Goal: Task Accomplishment & Management: Manage account settings

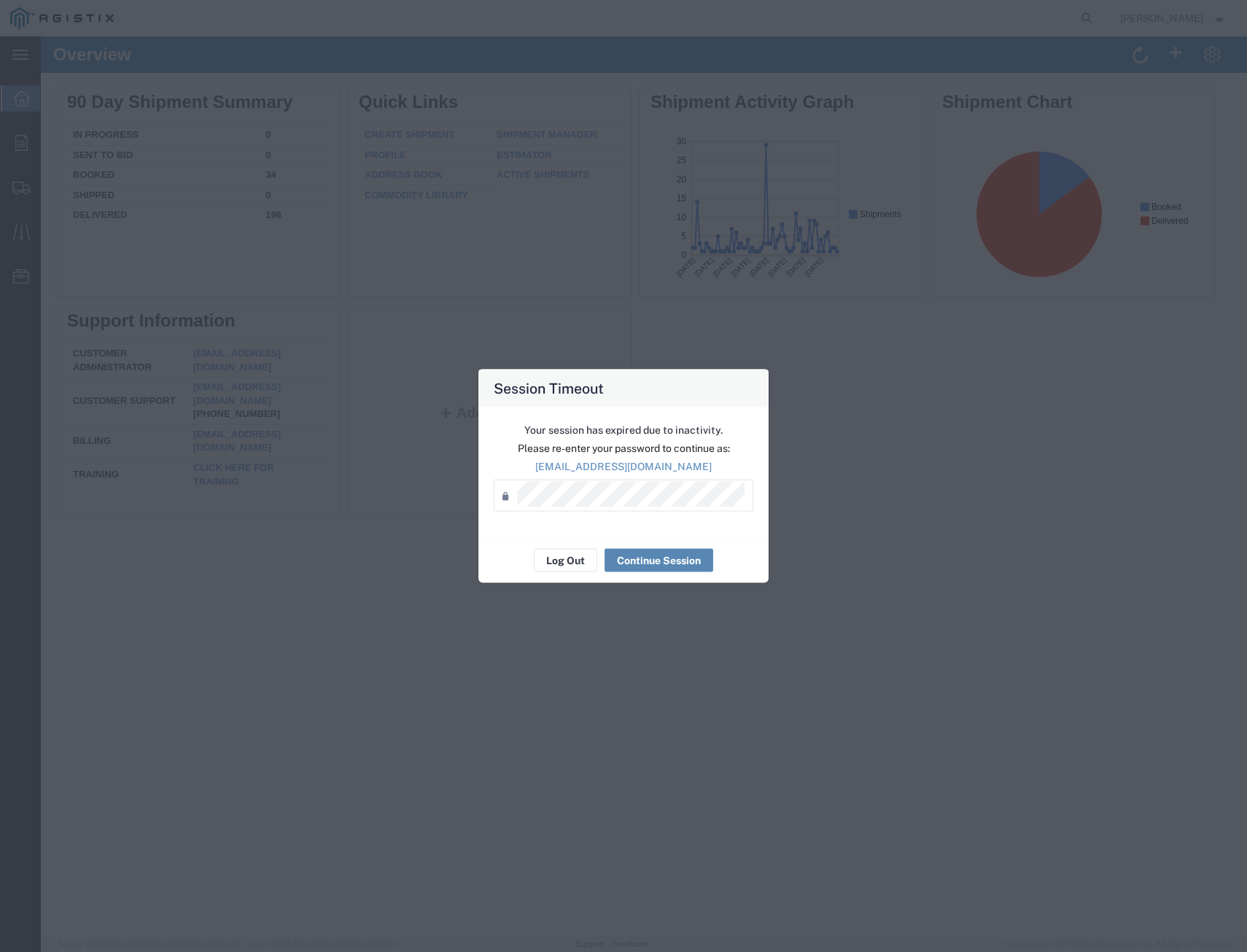
click at [659, 568] on button "Continue Session" at bounding box center [658, 561] width 109 height 23
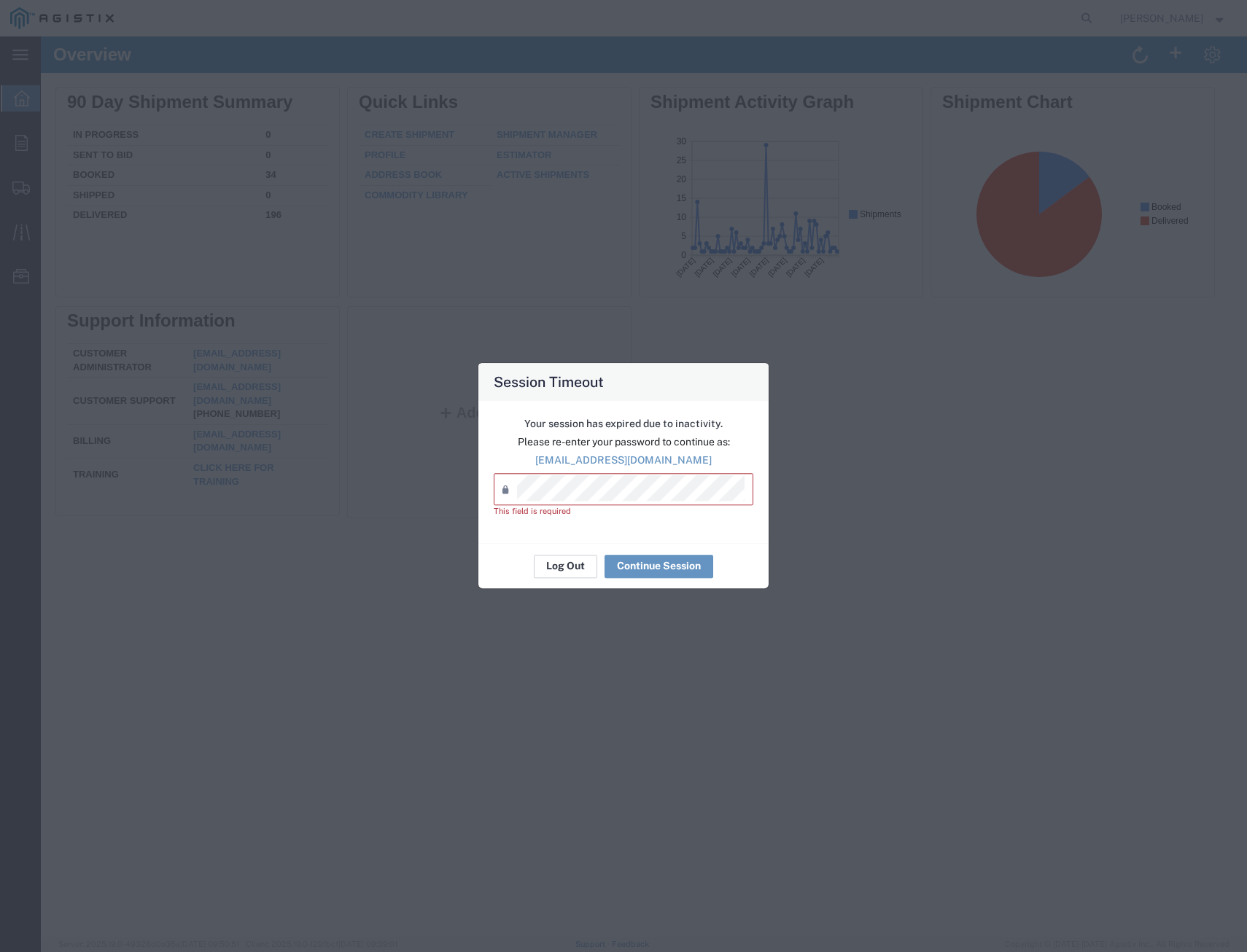
click at [583, 567] on button "Log Out" at bounding box center [565, 566] width 64 height 23
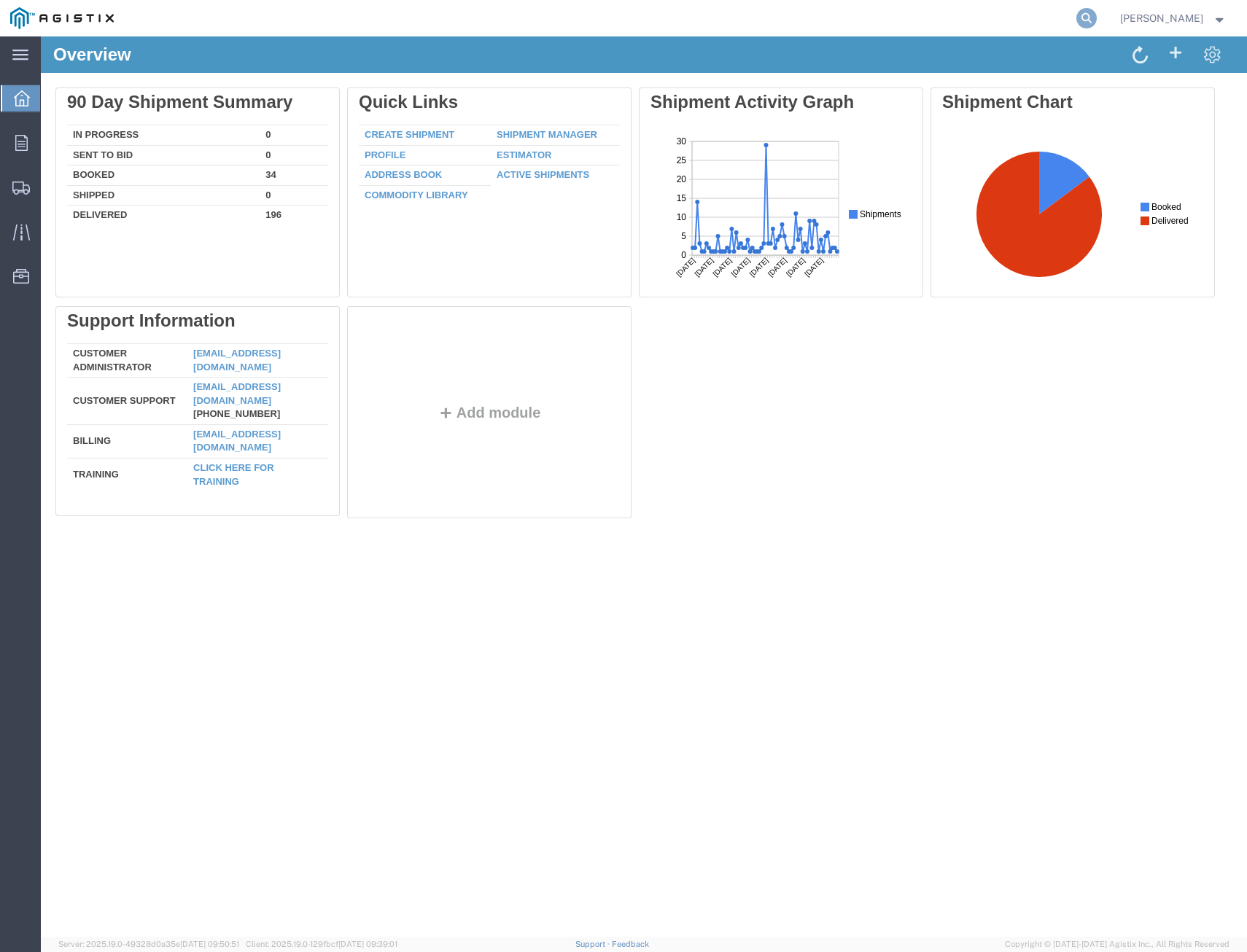
click at [1081, 17] on icon at bounding box center [1086, 18] width 20 height 20
click at [945, 16] on input "search" at bounding box center [855, 18] width 444 height 35
type input "56786099"
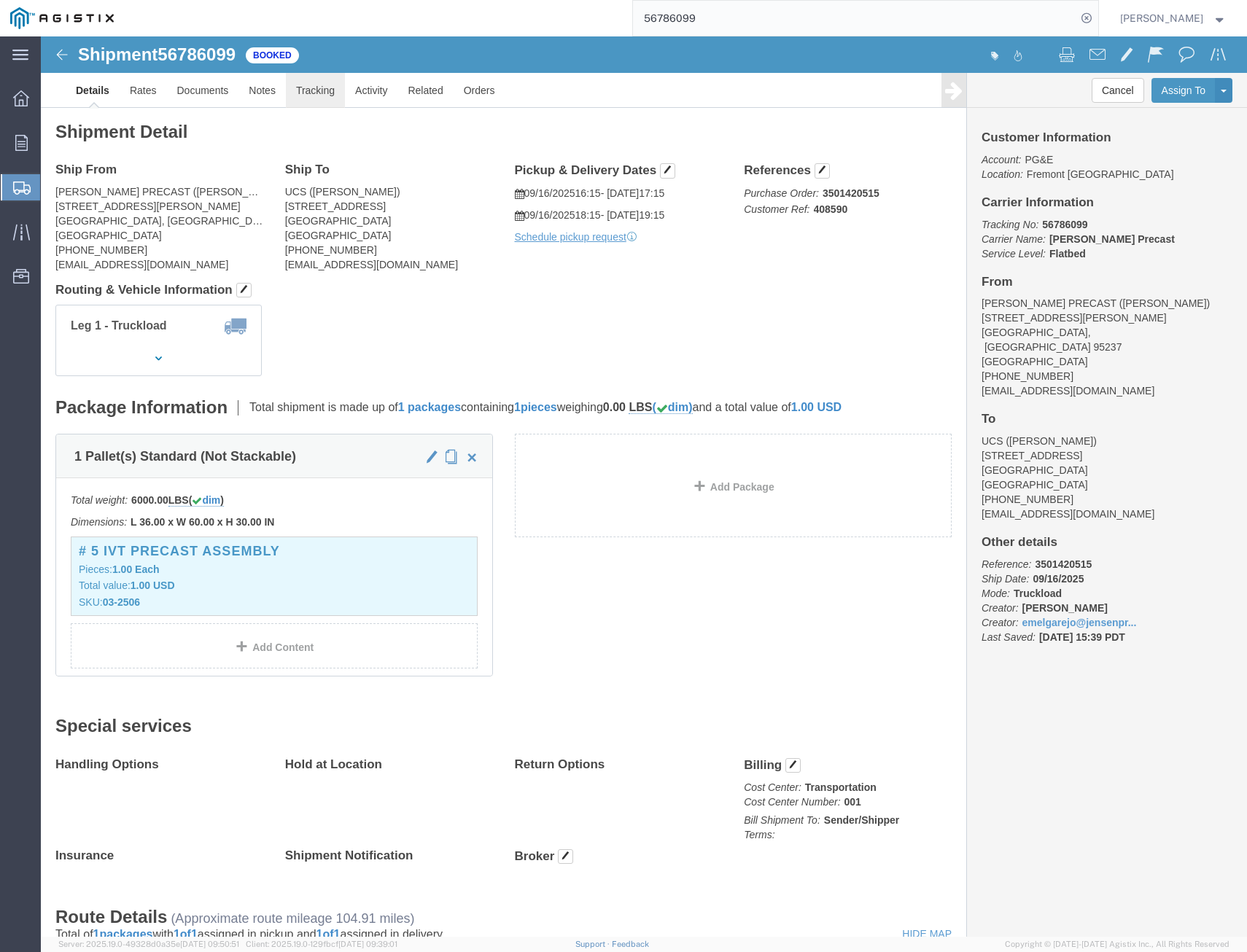
click link "Tracking"
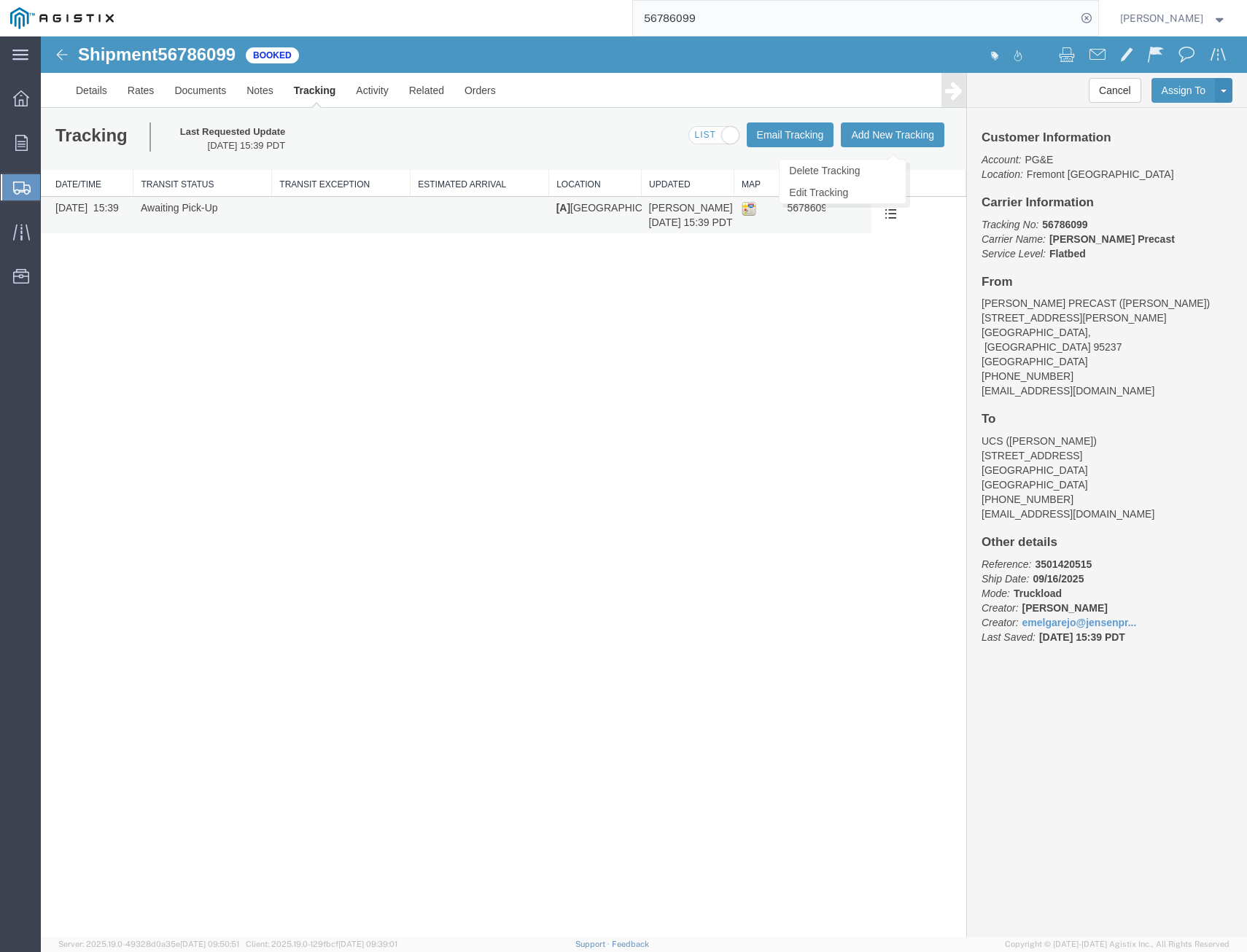
click at [891, 211] on span at bounding box center [890, 213] width 12 height 12
click at [41, 36] on link "Edit Tracking" at bounding box center [41, 36] width 0 height 0
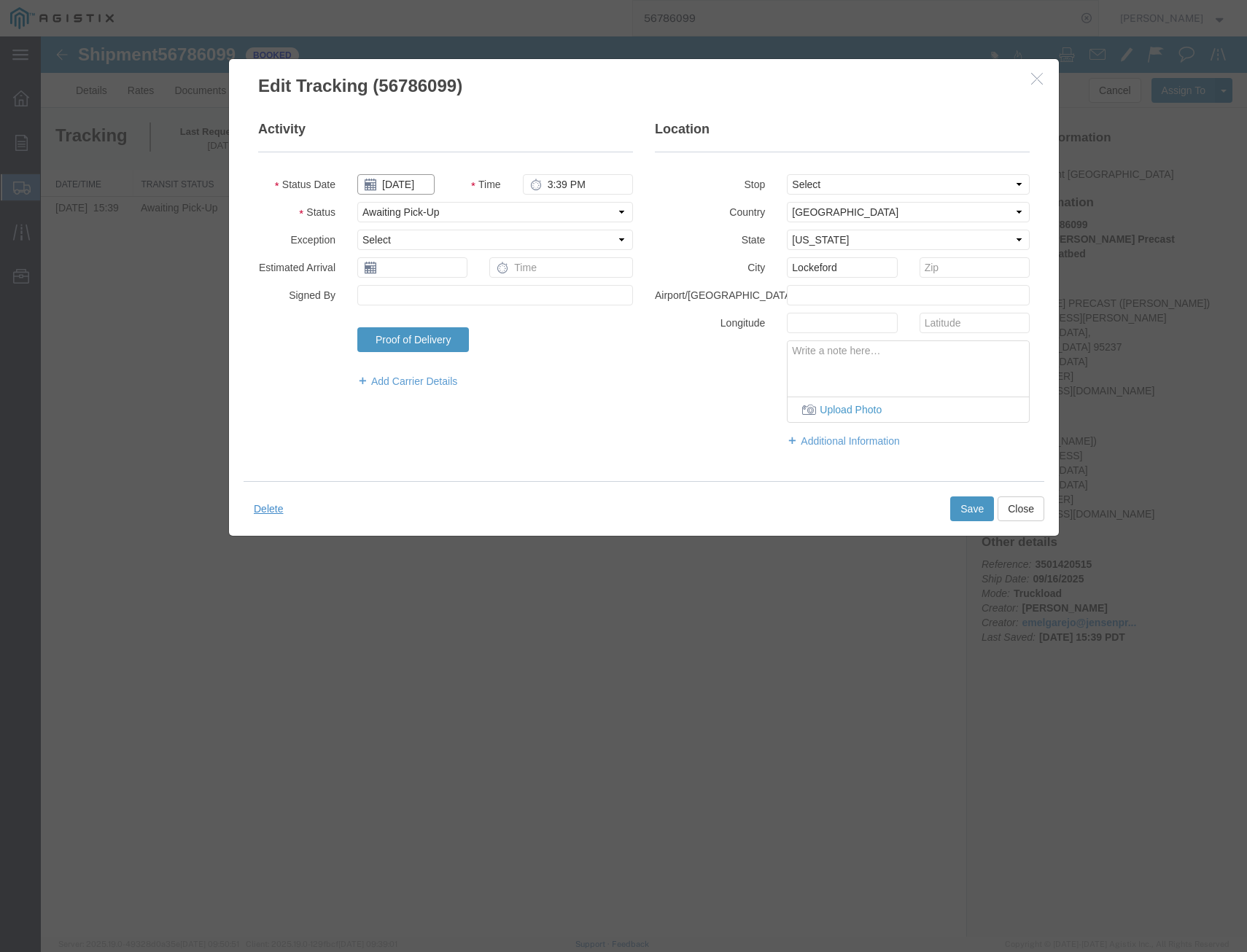
click at [413, 185] on input "[DATE]" at bounding box center [396, 184] width 77 height 20
click at [411, 294] on td "16" at bounding box center [411, 297] width 22 height 22
type input "09/16/2025"
click at [462, 215] on select "Select Arrival Notice Available Arrival Notice Imported Arrive at Delivery Loca…" at bounding box center [495, 211] width 276 height 20
select select "DELIVRED"
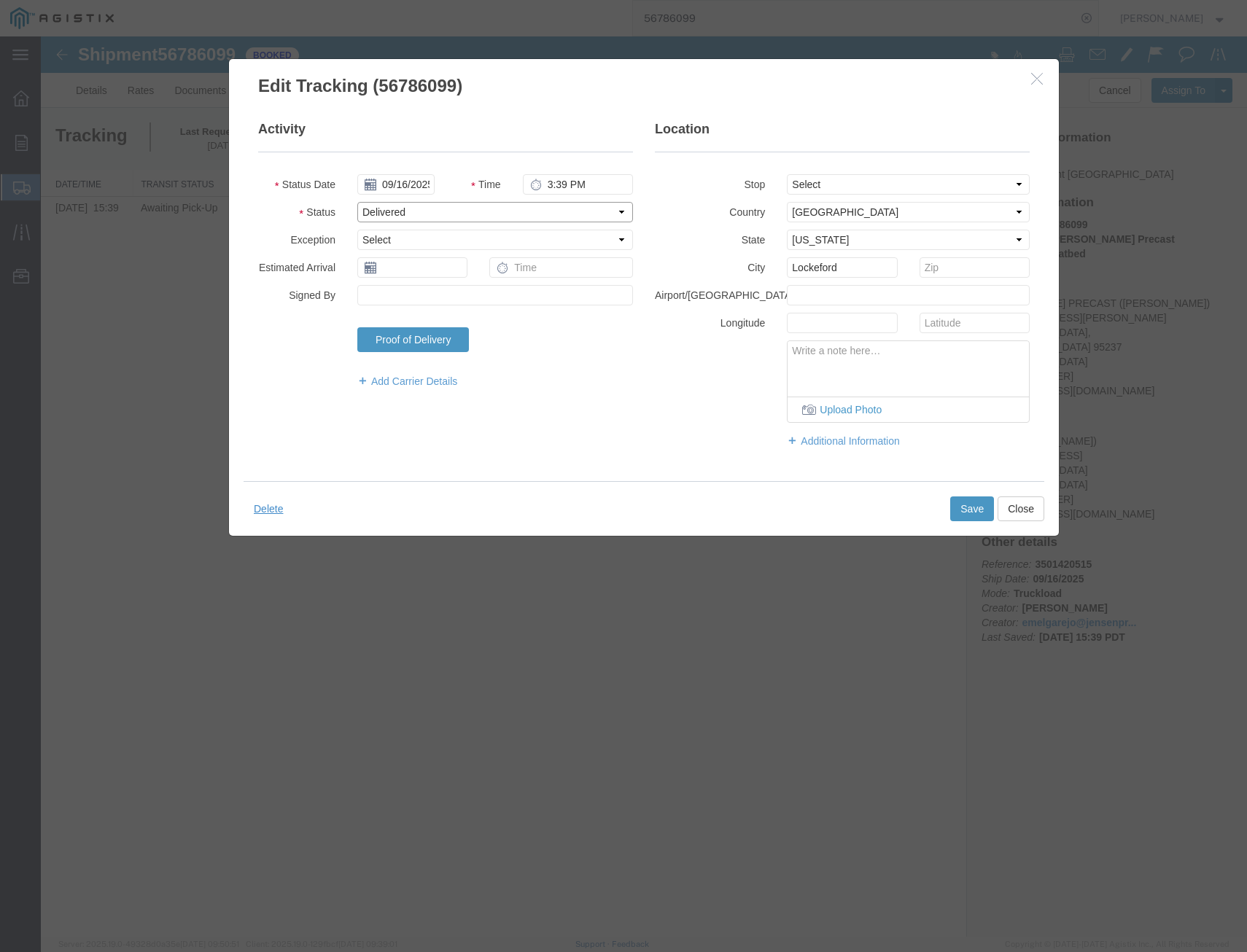
click at [357, 202] on select "Select Arrival Notice Available Arrival Notice Imported Arrive at Delivery Loca…" at bounding box center [495, 211] width 276 height 20
click at [440, 245] on select "Select Accident Airline - Delayed Airline - Exception Appointment Scheduled Att…" at bounding box center [495, 240] width 276 height 20
click at [723, 299] on label "Airport/[GEOGRAPHIC_DATA]" at bounding box center [710, 294] width 132 height 18
click at [967, 509] on button "Save" at bounding box center [972, 509] width 44 height 25
